Goal: Information Seeking & Learning: Learn about a topic

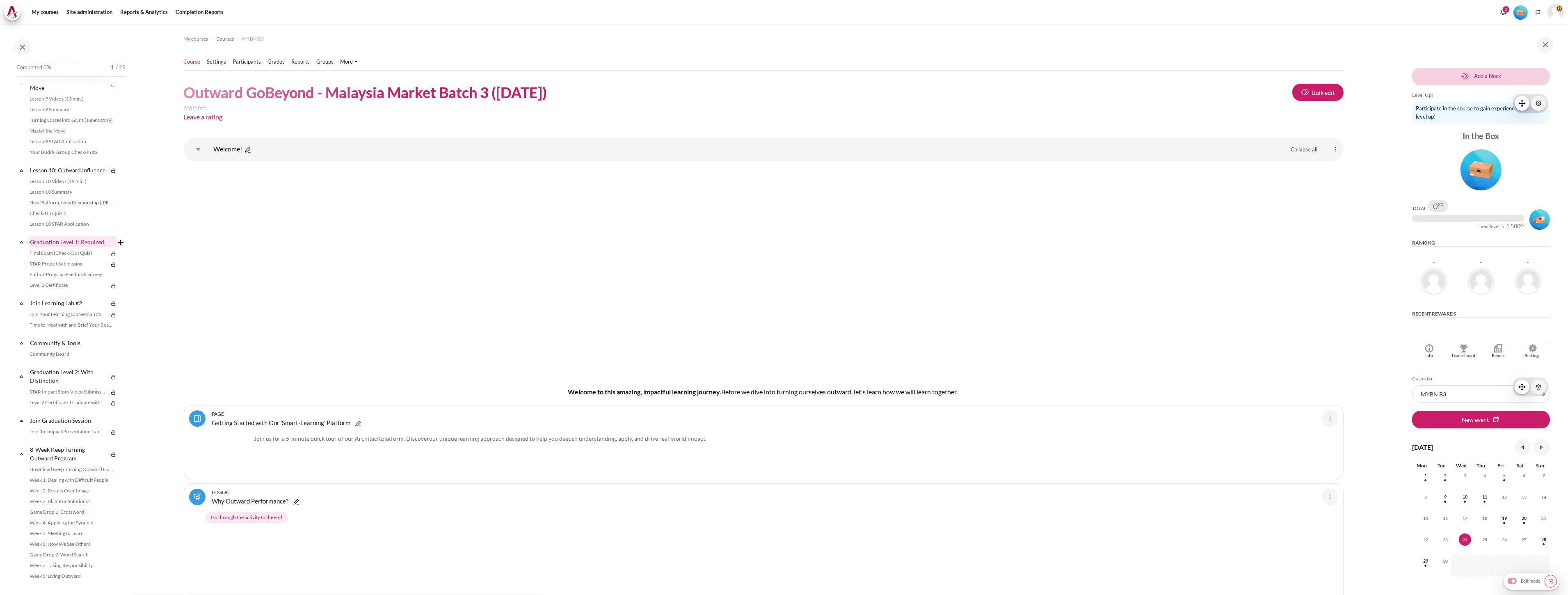
click at [72, 241] on link "Graduation Level 1: Required" at bounding box center [72, 242] width 88 height 11
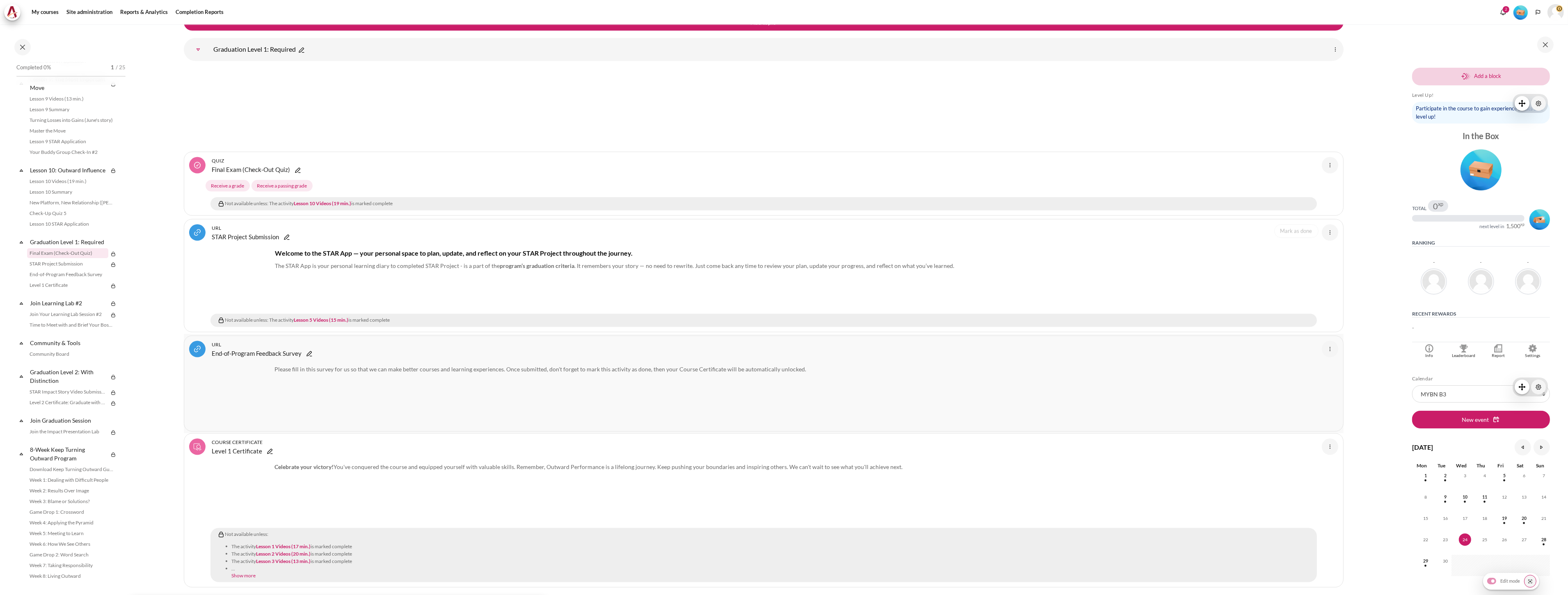
scroll to position [10086, 0]
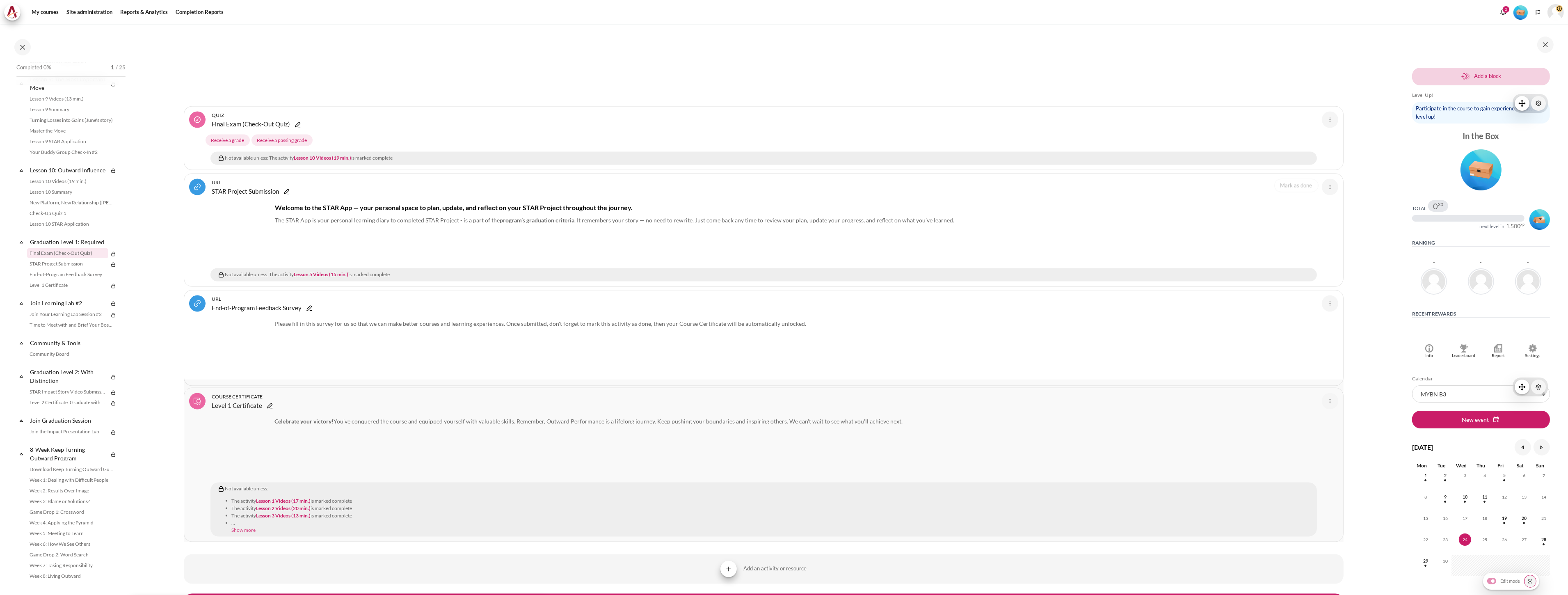
click at [247, 533] on link "Show more" at bounding box center [244, 530] width 24 height 6
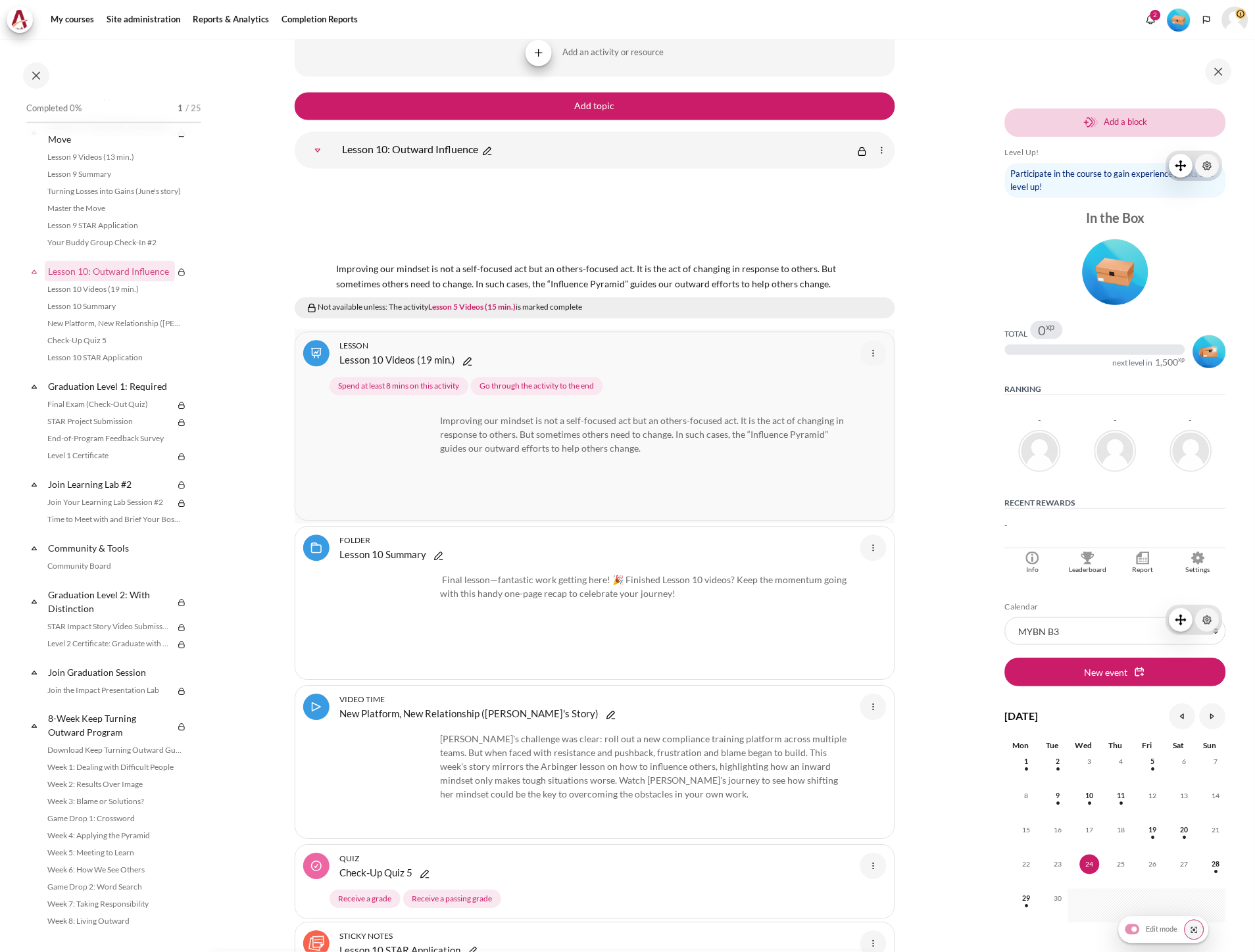
scroll to position [14849, 0]
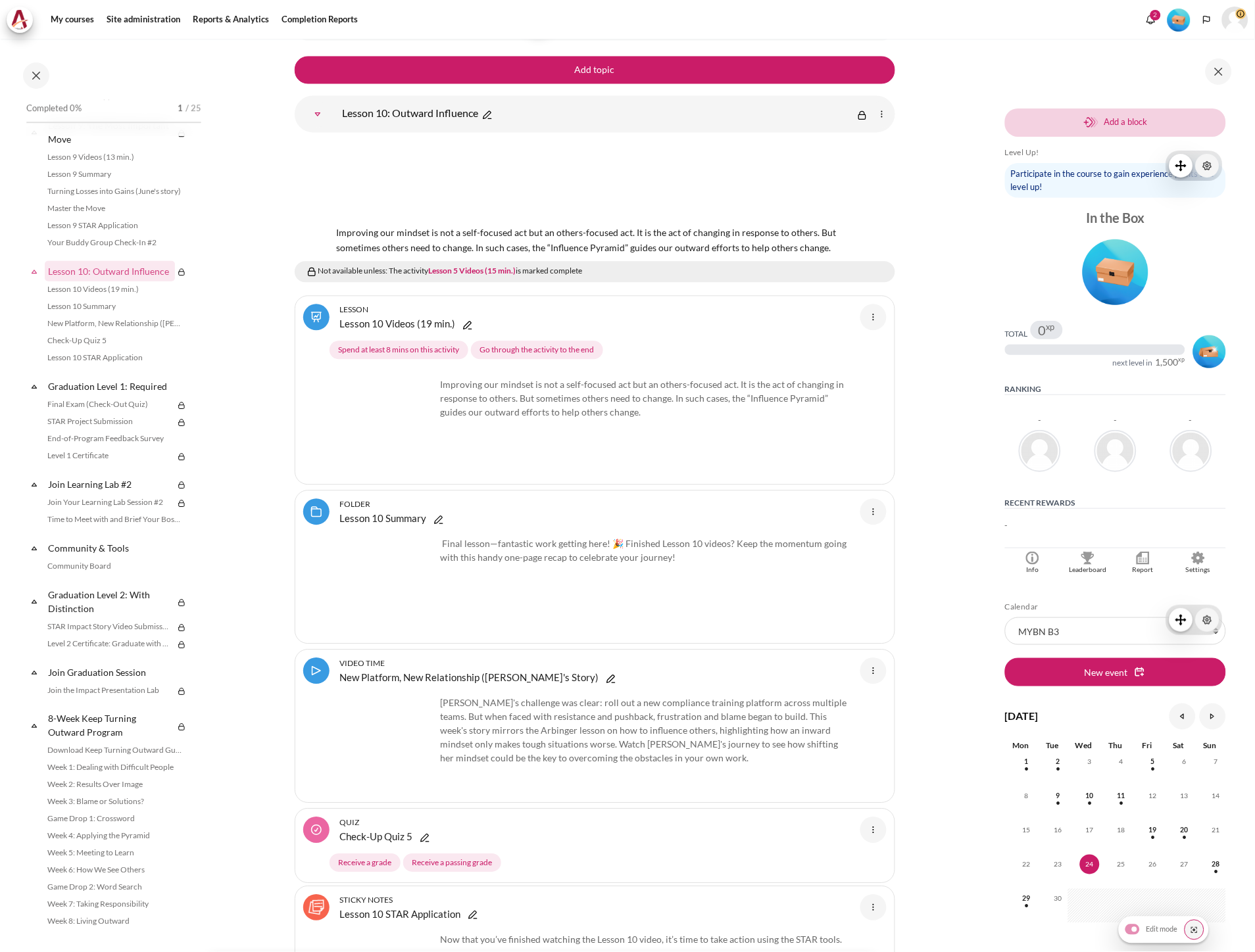
click at [94, 389] on link "Graduation Level 1: Required" at bounding box center [116, 386] width 141 height 18
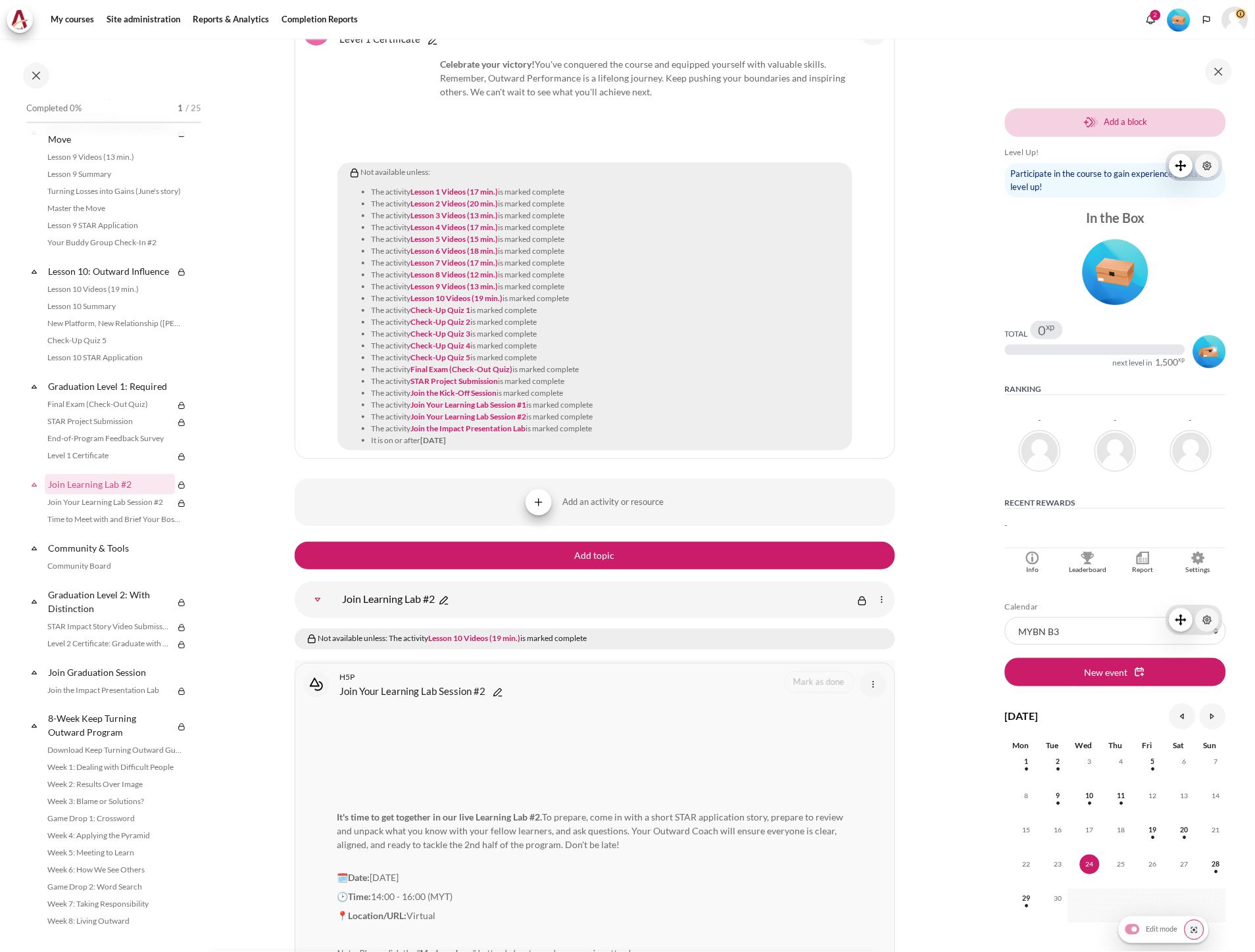
scroll to position [16838, 0]
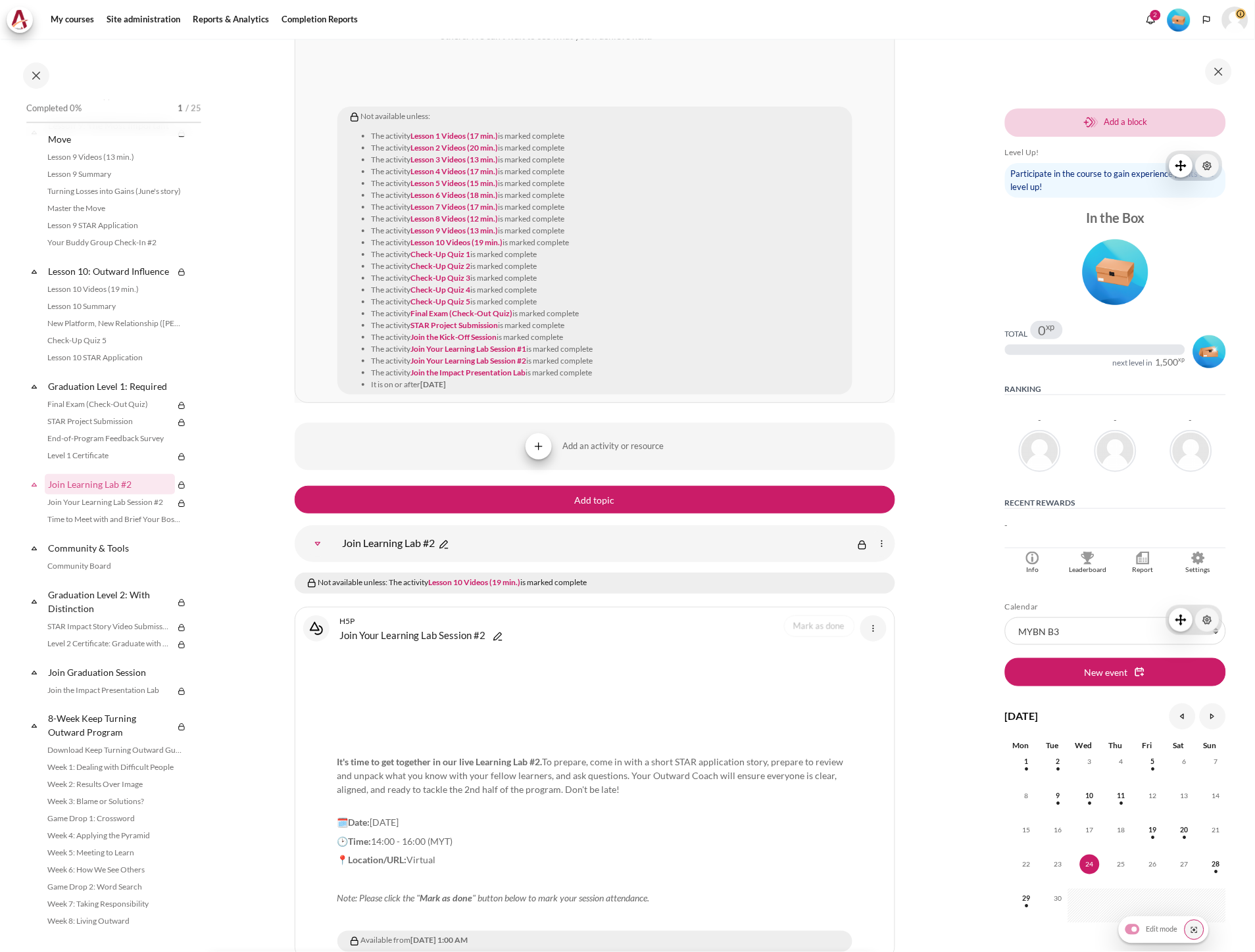
click at [309, 223] on div "Select activity Level 1 Certificate Level 1 Certificate Course certificate" at bounding box center [594, 178] width 600 height 449
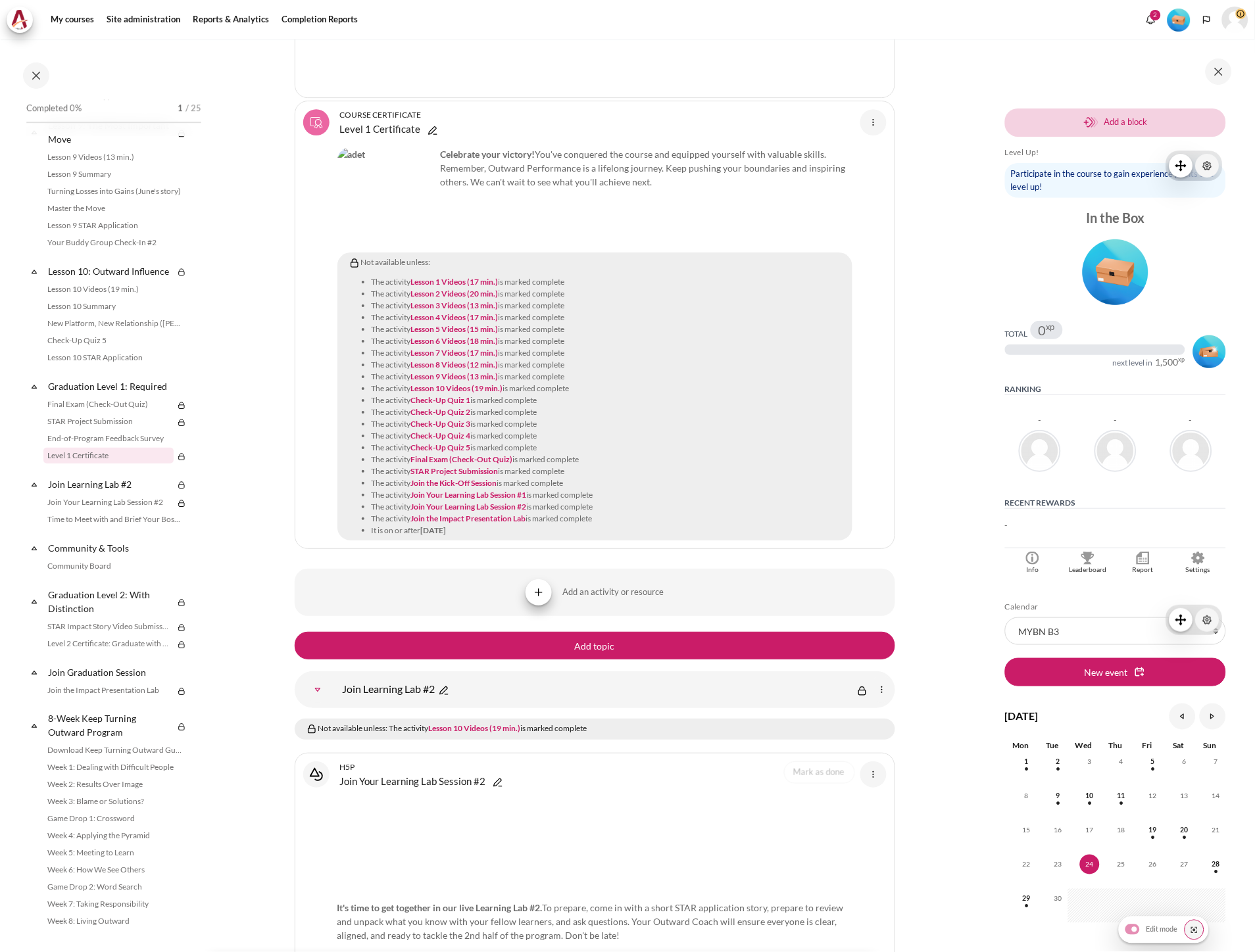
scroll to position [16546, 0]
